Goal: Task Accomplishment & Management: Manage account settings

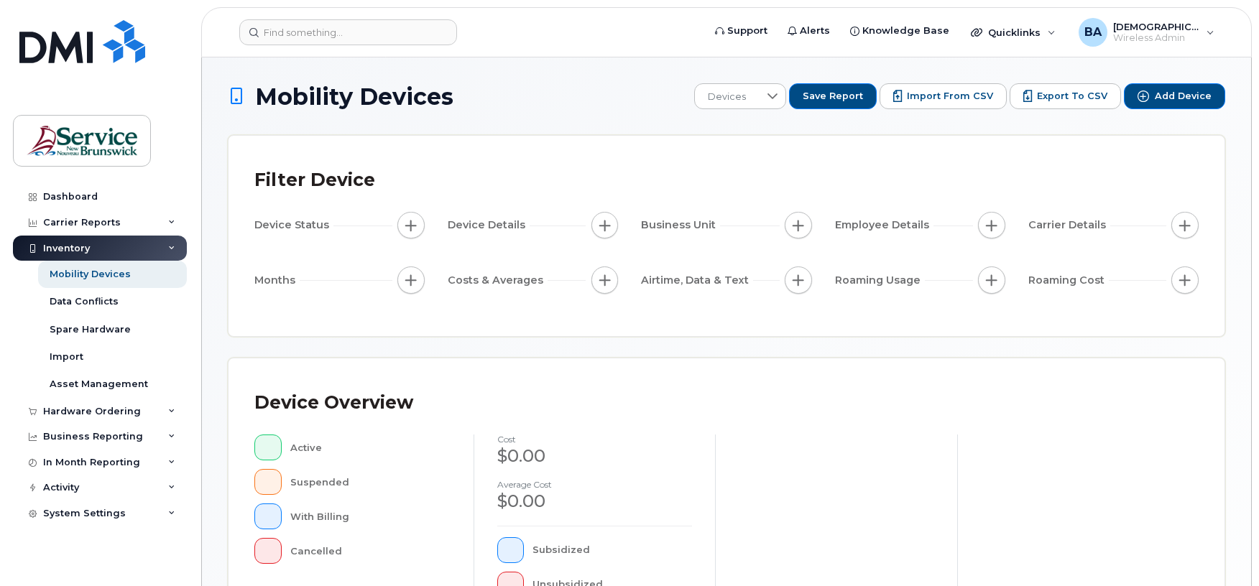
click at [323, 12] on header "Support Alerts Knowledge Base Quicklinks Suspend / Cancel Device Change SIM Car…" at bounding box center [726, 32] width 1051 height 50
click at [322, 24] on input at bounding box center [348, 32] width 218 height 26
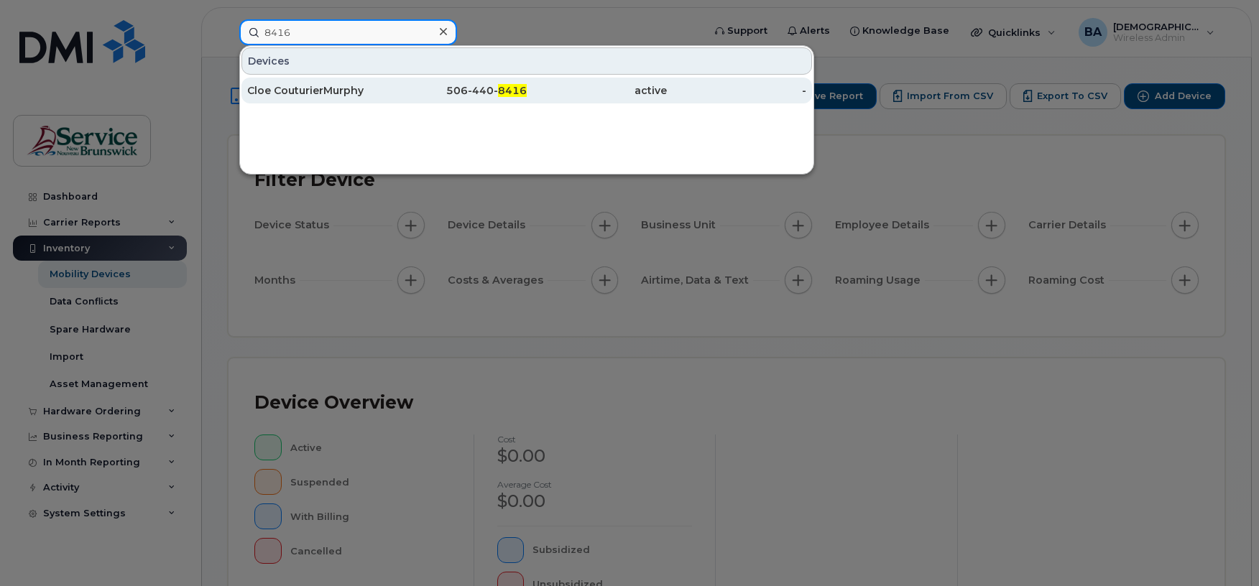
type input "8416"
click at [282, 90] on div "Cloe CouturierMurphy" at bounding box center [317, 90] width 140 height 14
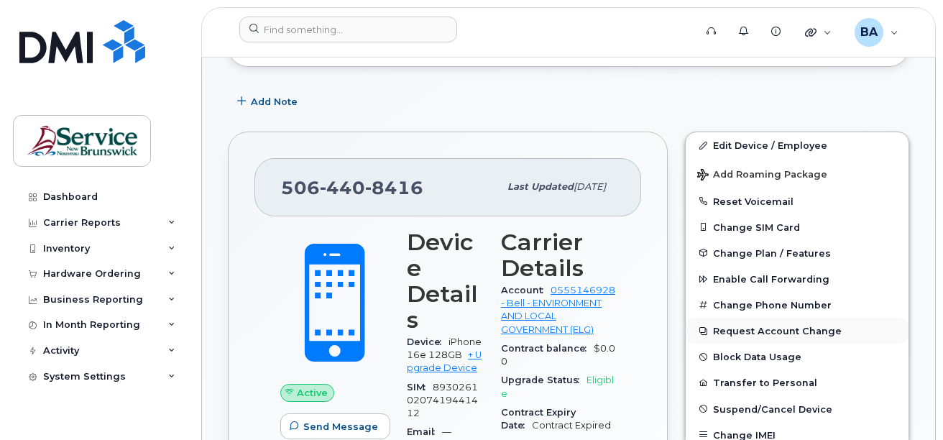
scroll to position [216, 0]
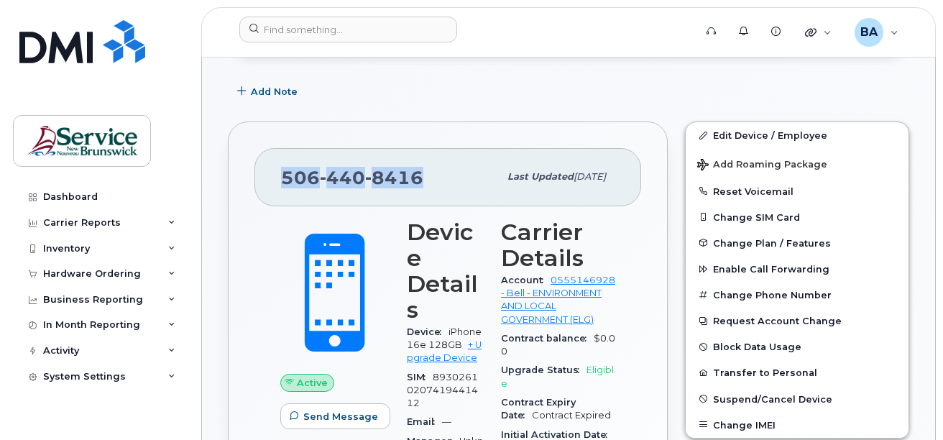
drag, startPoint x: 425, startPoint y: 175, endPoint x: 261, endPoint y: 178, distance: 164.6
click at [261, 178] on div "506 440 8416 Last updated Sep 12, 2025" at bounding box center [447, 176] width 387 height 57
copy span "506 440 8416"
click at [892, 231] on button "Change Plan / Features" at bounding box center [797, 243] width 223 height 26
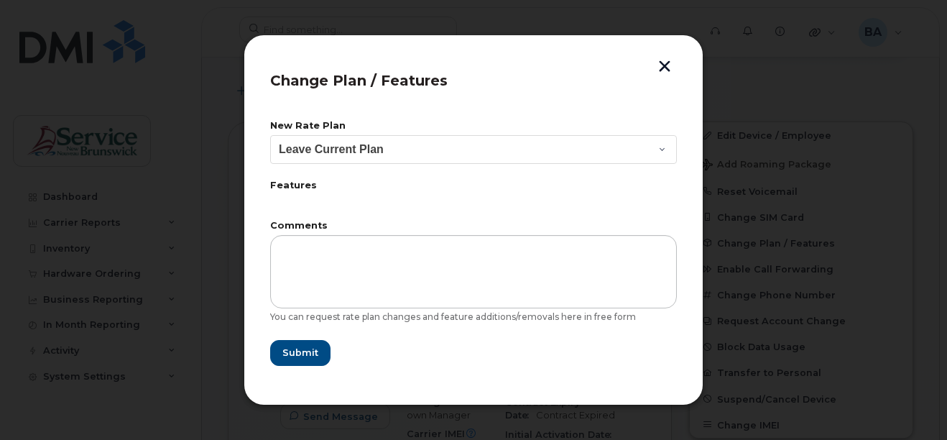
click at [660, 63] on button "button" at bounding box center [665, 67] width 22 height 15
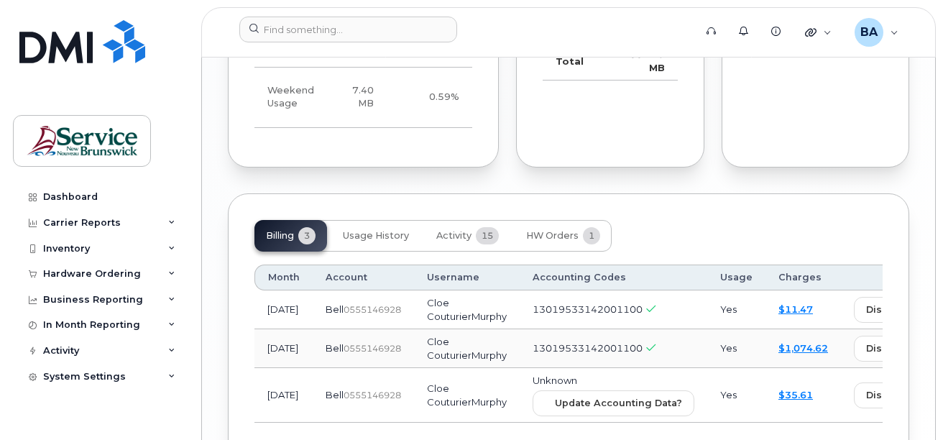
scroll to position [1485, 0]
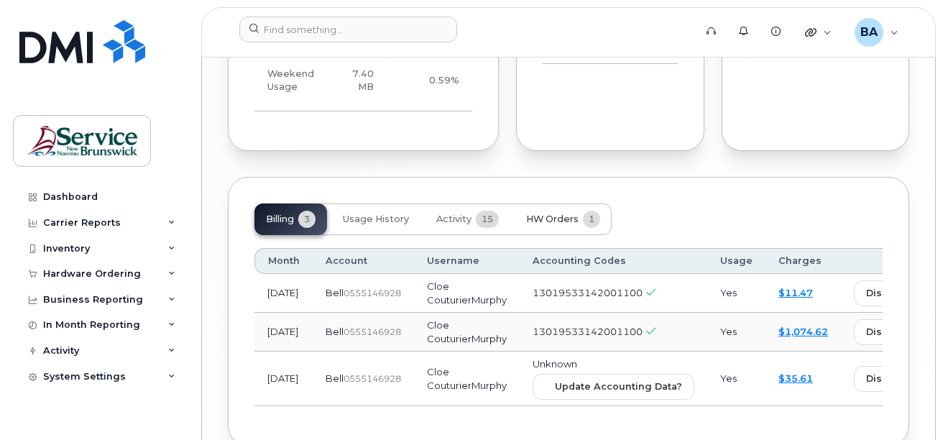
click at [572, 213] on span "HW Orders" at bounding box center [552, 218] width 52 height 11
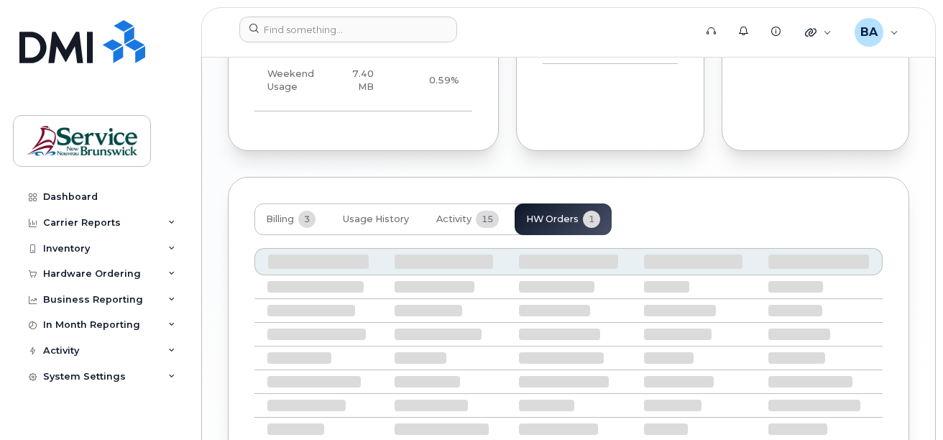
scroll to position [1442, 0]
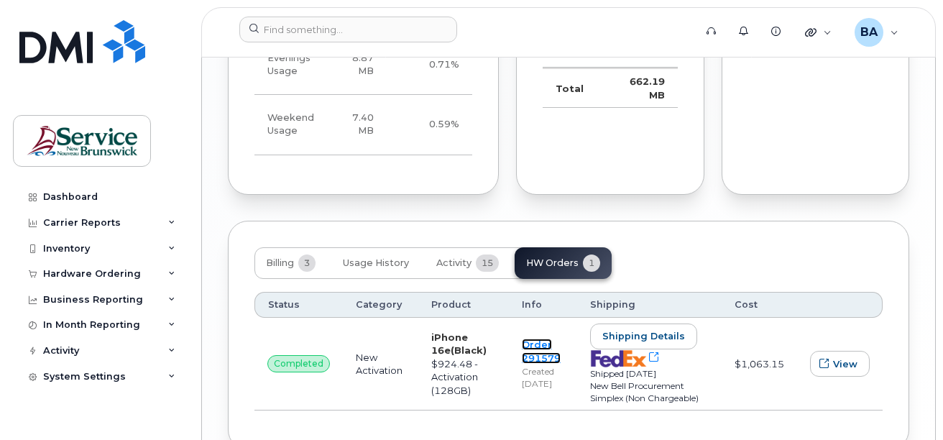
click at [530, 338] on link "Order 291579" at bounding box center [541, 350] width 39 height 25
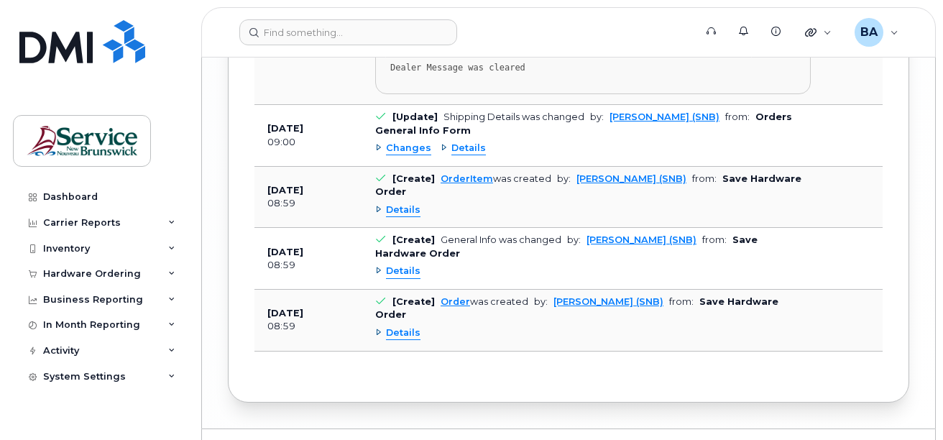
scroll to position [2471, 0]
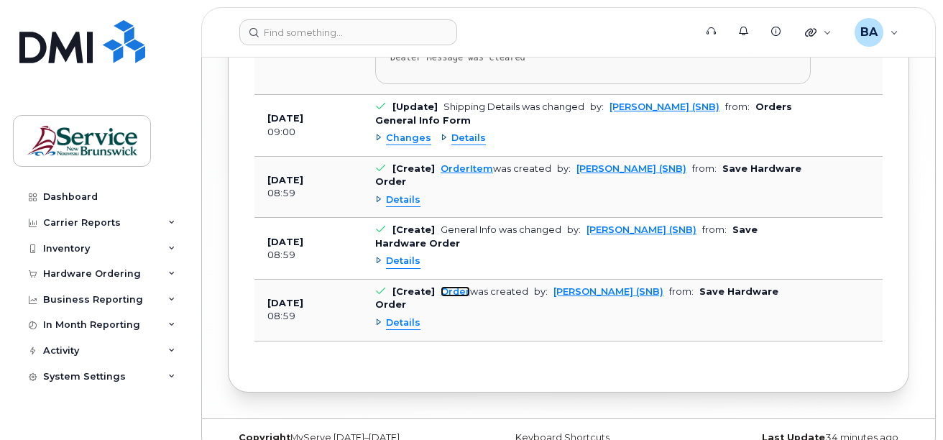
click at [446, 286] on link "Order" at bounding box center [455, 291] width 29 height 11
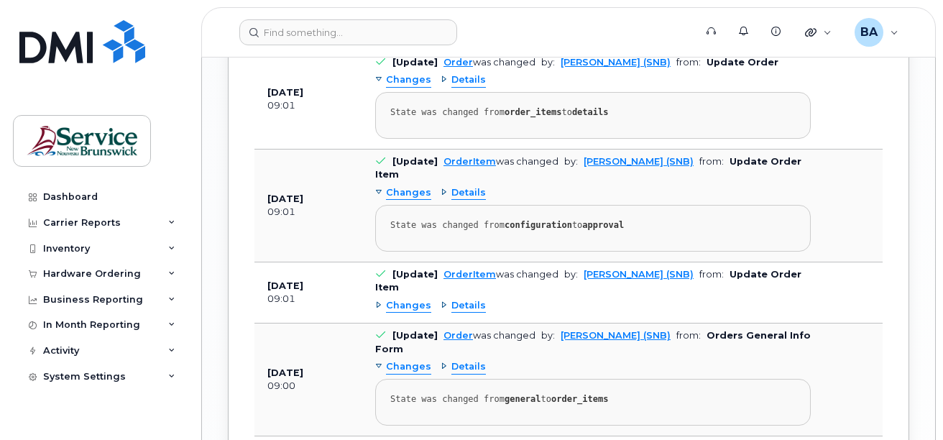
scroll to position [1869, 0]
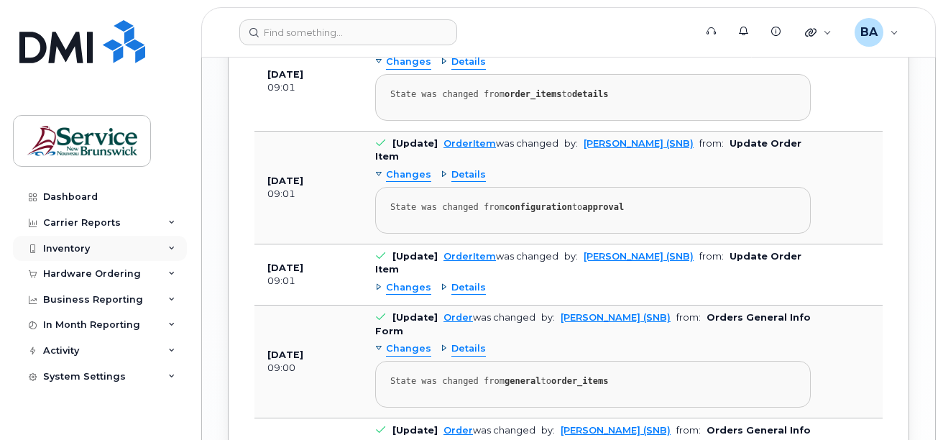
click at [56, 241] on div "Inventory" at bounding box center [100, 249] width 174 height 26
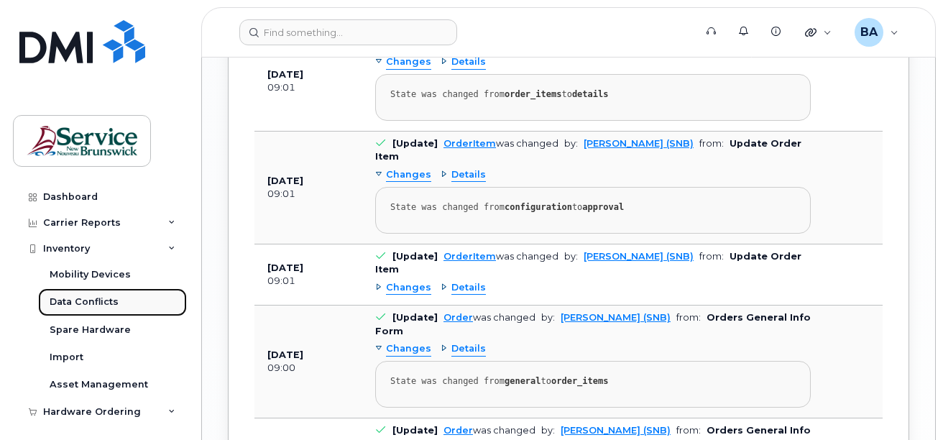
click at [71, 309] on link "Data Conflicts" at bounding box center [112, 301] width 149 height 27
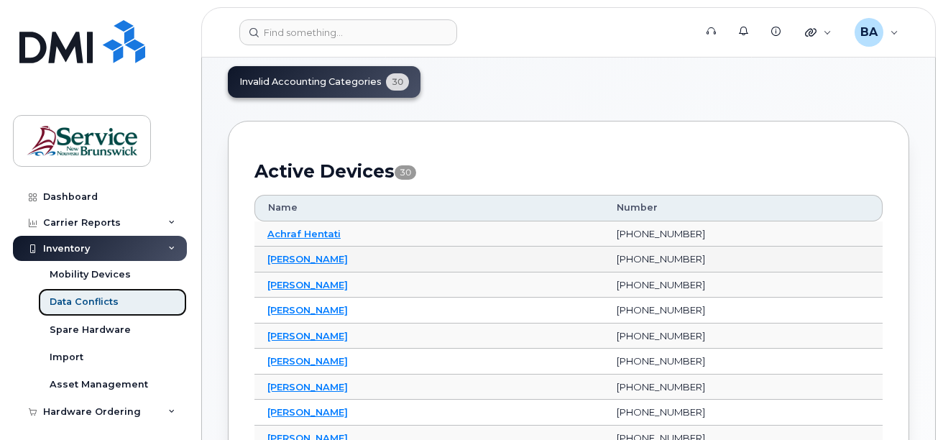
scroll to position [144, 0]
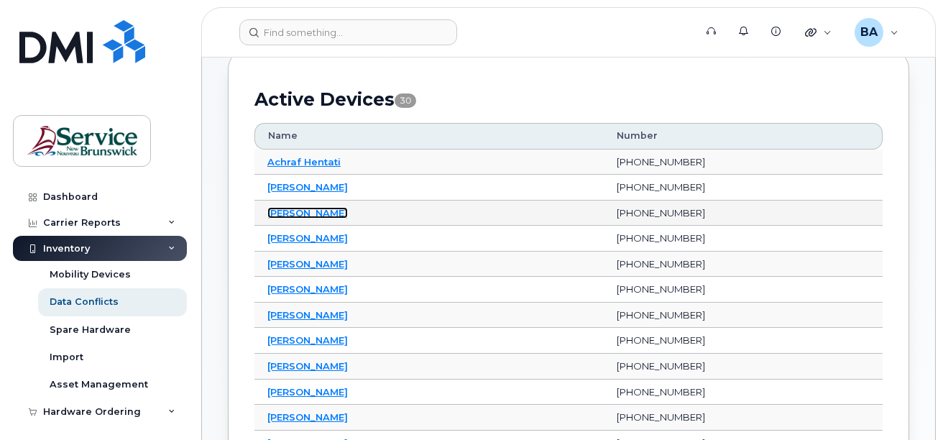
click at [323, 217] on link "[PERSON_NAME]" at bounding box center [307, 212] width 80 height 11
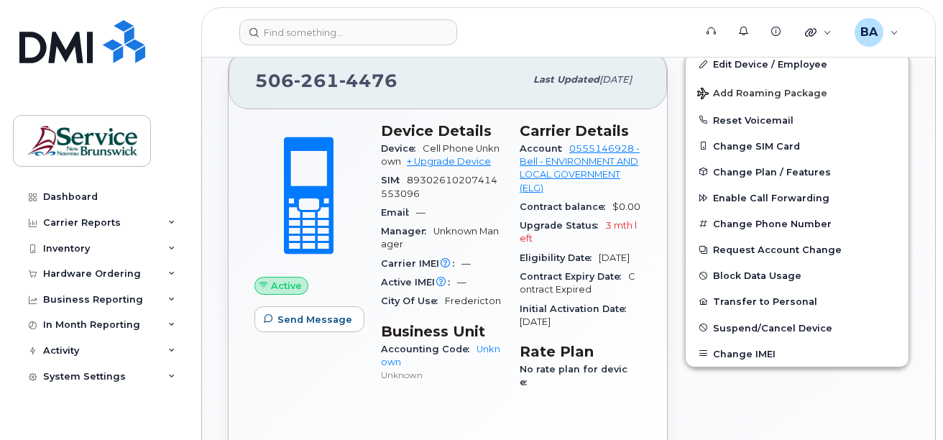
scroll to position [287, 0]
click at [749, 65] on link "Edit Device / Employee" at bounding box center [797, 63] width 223 height 26
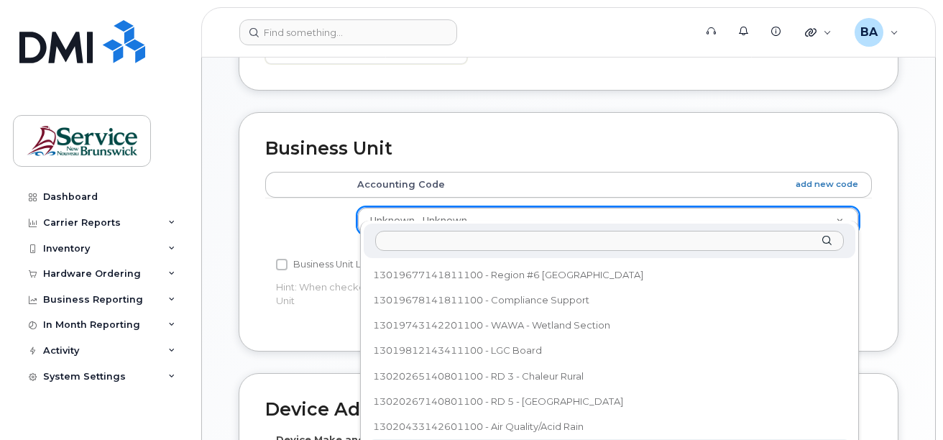
scroll to position [576, 0]
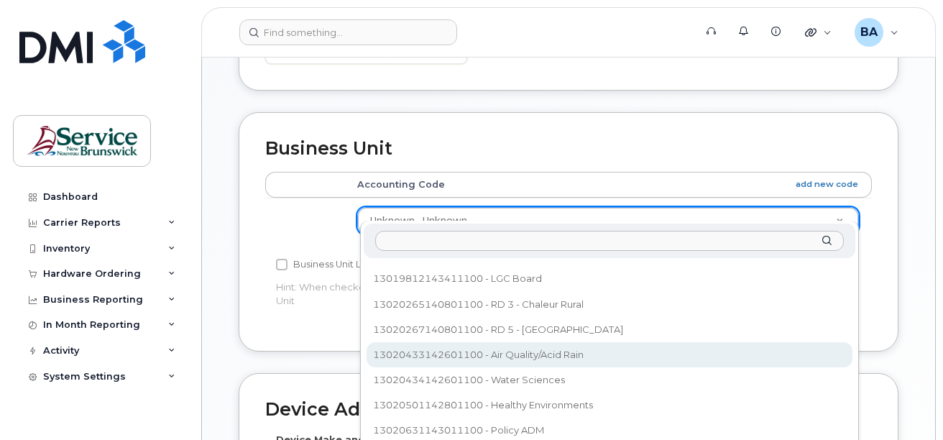
select select "35399490"
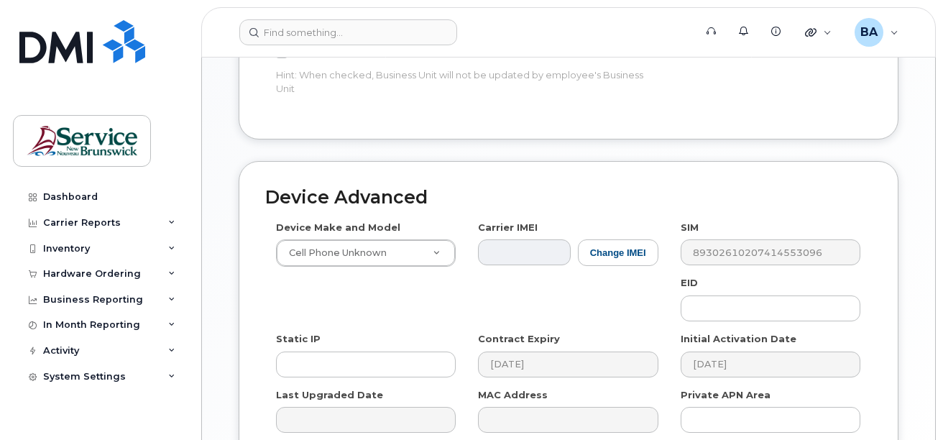
scroll to position [852, 0]
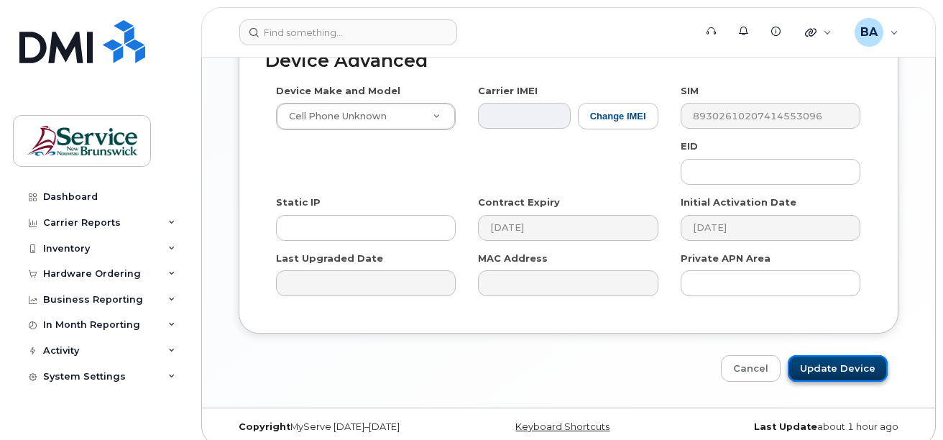
click at [839, 355] on input "Update Device" at bounding box center [838, 368] width 100 height 27
type input "Saving..."
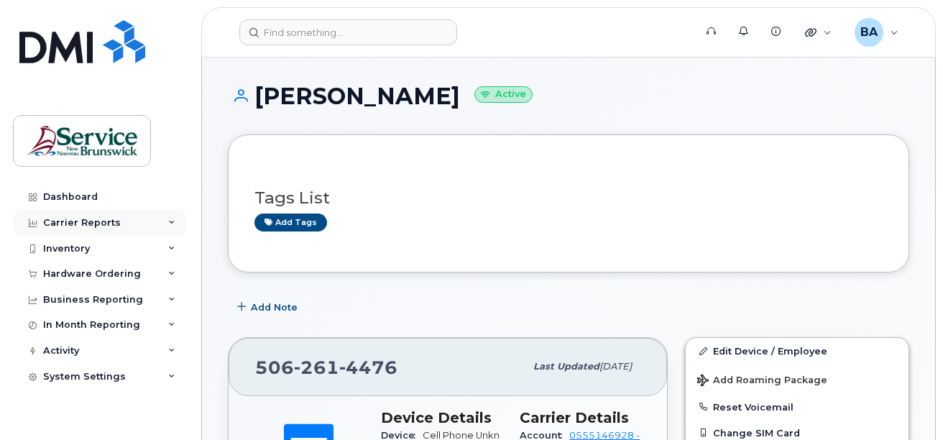
click at [80, 218] on div "Carrier Reports" at bounding box center [82, 222] width 78 height 11
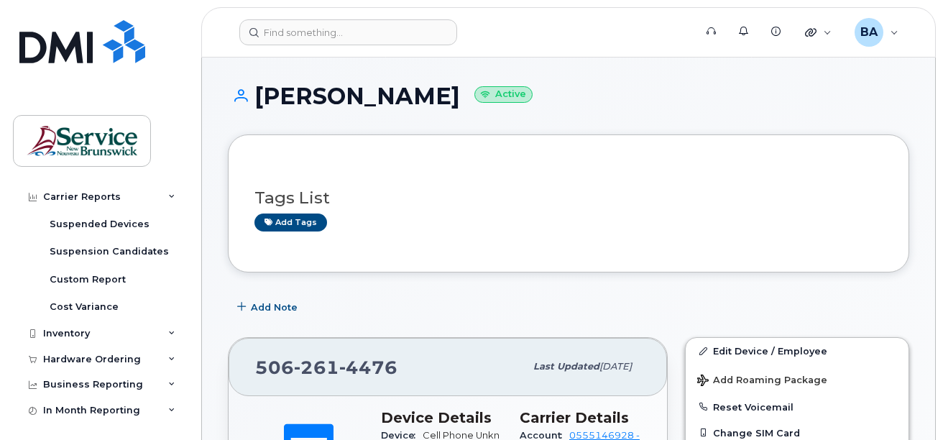
scroll to position [287, 0]
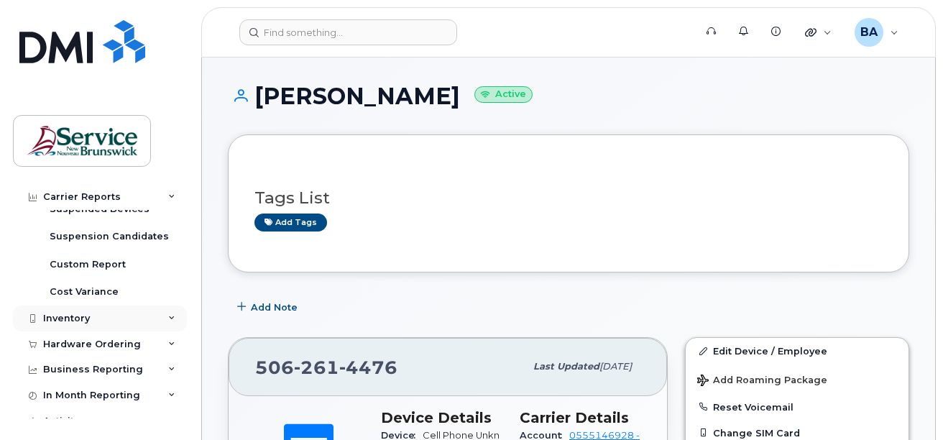
click at [65, 324] on div "Inventory" at bounding box center [100, 318] width 174 height 26
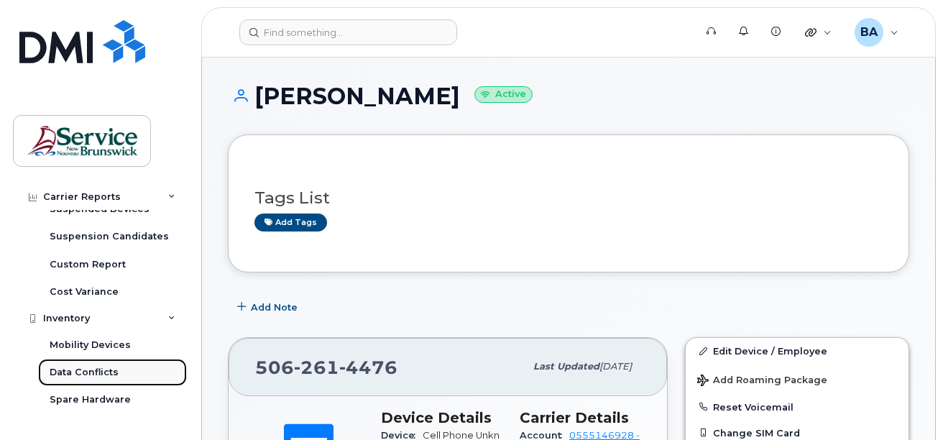
click at [76, 384] on link "Data Conflicts" at bounding box center [112, 372] width 149 height 27
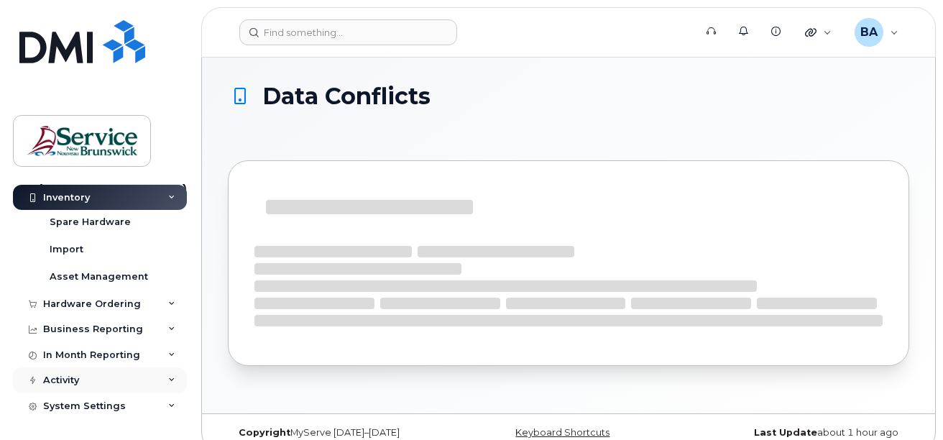
scroll to position [108, 0]
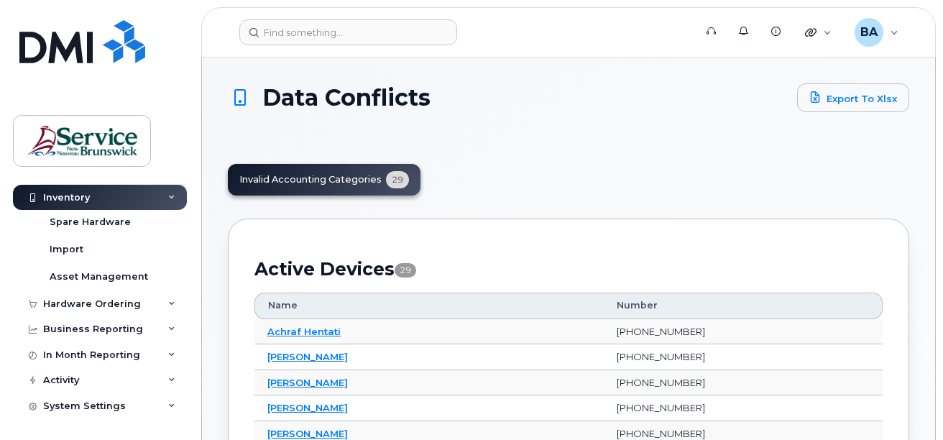
click at [78, 195] on div "Inventory" at bounding box center [66, 196] width 47 height 11
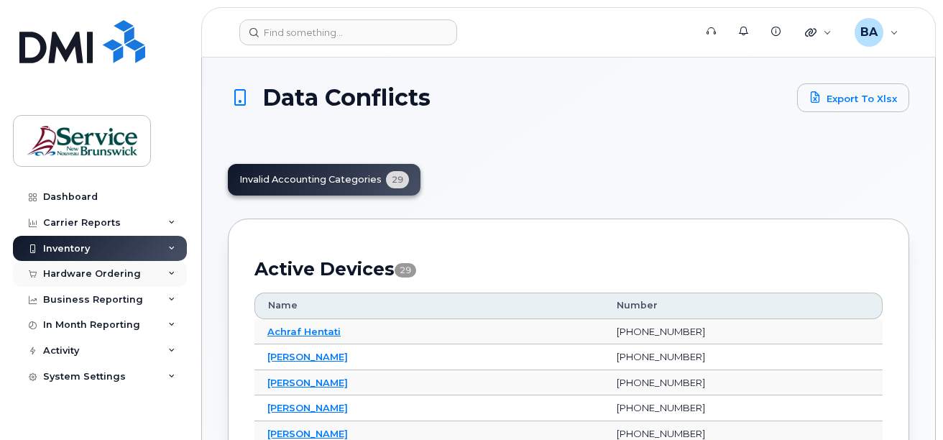
click at [62, 274] on div "Hardware Ordering" at bounding box center [92, 273] width 98 height 11
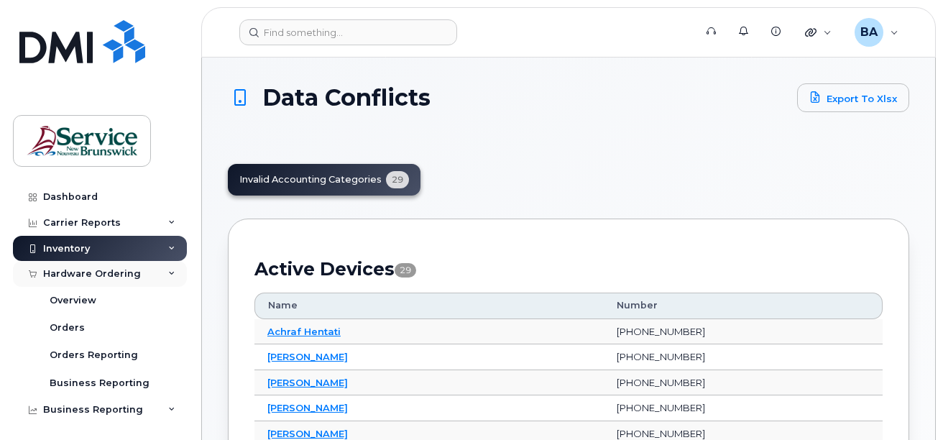
click at [62, 274] on div "Hardware Ordering" at bounding box center [92, 273] width 98 height 11
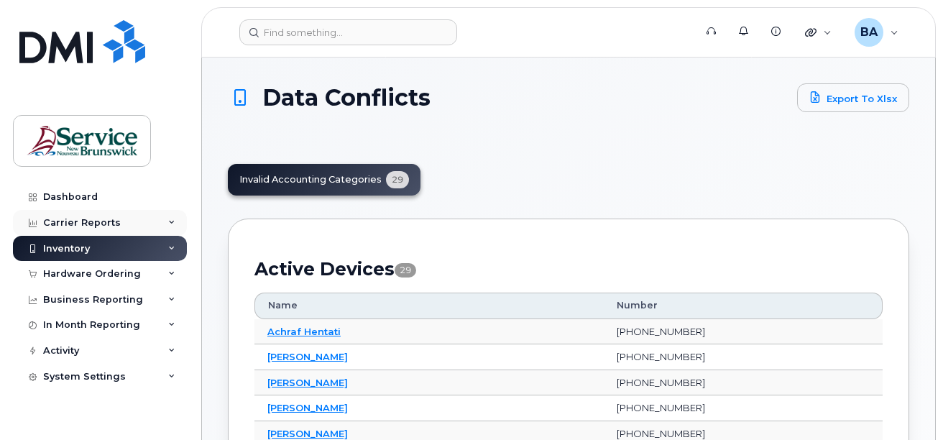
click at [83, 216] on div "Carrier Reports" at bounding box center [100, 223] width 174 height 26
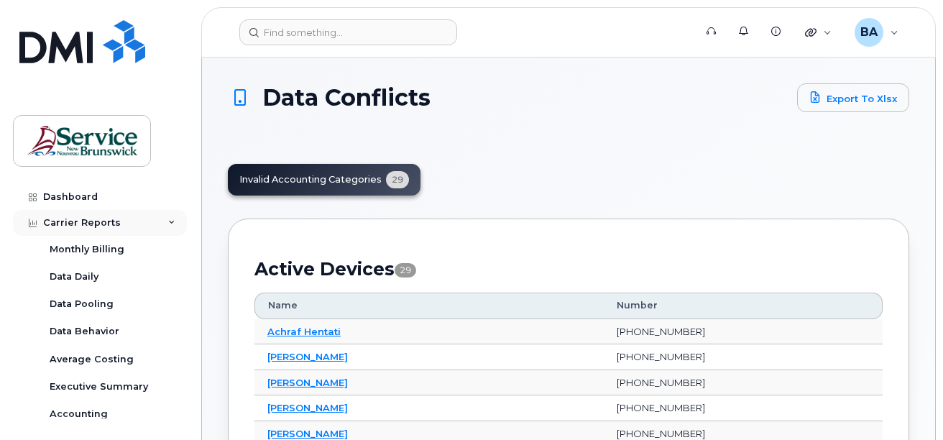
click at [75, 223] on div "Carrier Reports" at bounding box center [82, 222] width 78 height 11
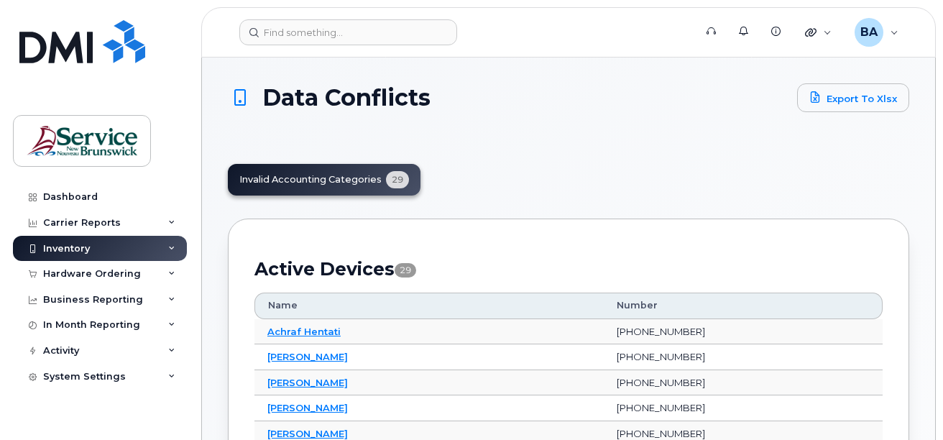
click at [69, 239] on div "Inventory" at bounding box center [100, 249] width 174 height 26
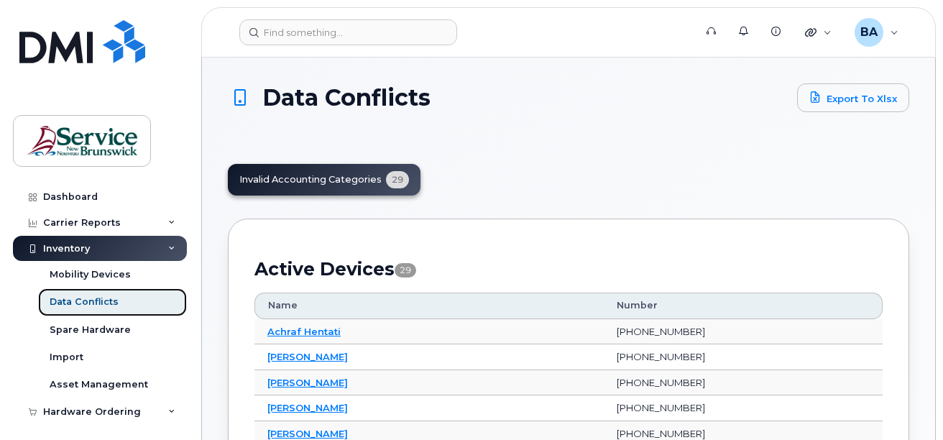
click at [68, 302] on div "Data Conflicts" at bounding box center [84, 301] width 69 height 13
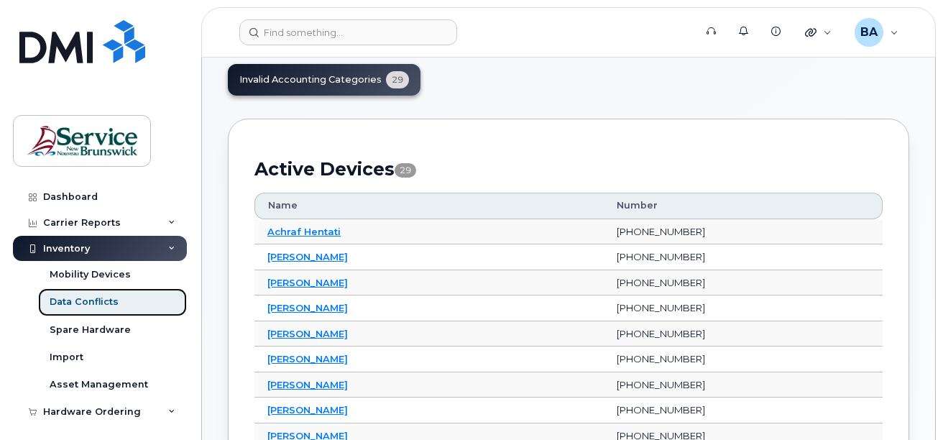
scroll to position [144, 0]
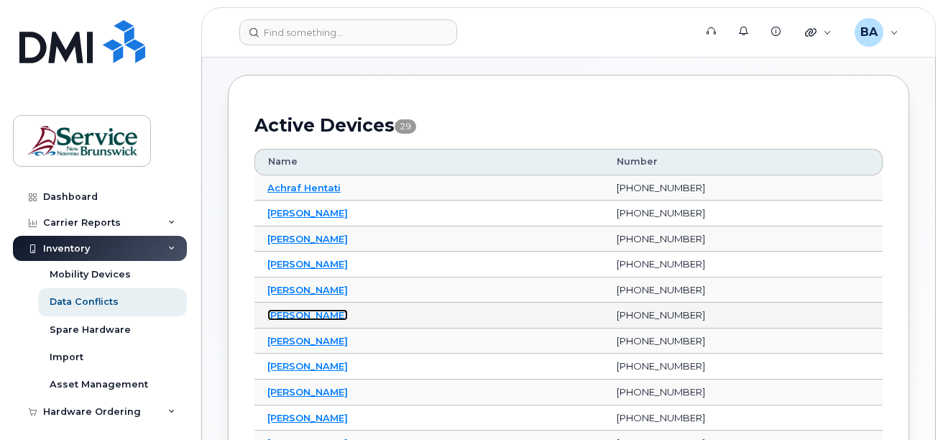
click at [317, 313] on link "Eric Blanchard" at bounding box center [307, 314] width 80 height 11
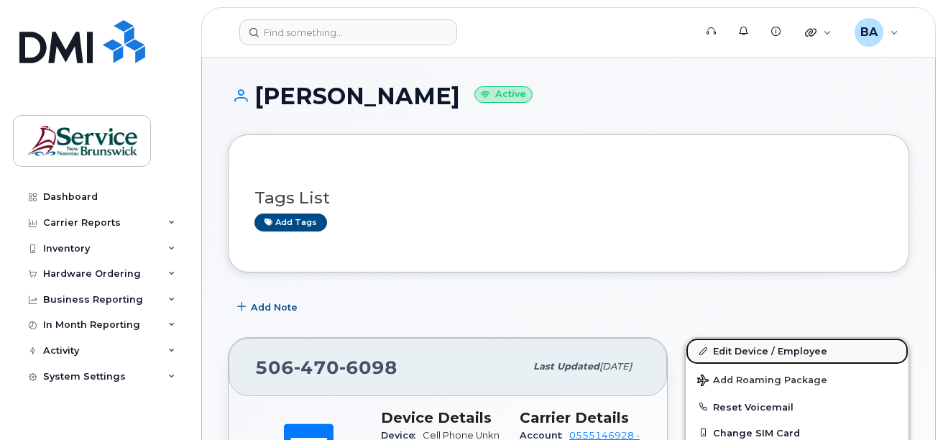
click at [713, 352] on link "Edit Device / Employee" at bounding box center [797, 351] width 223 height 26
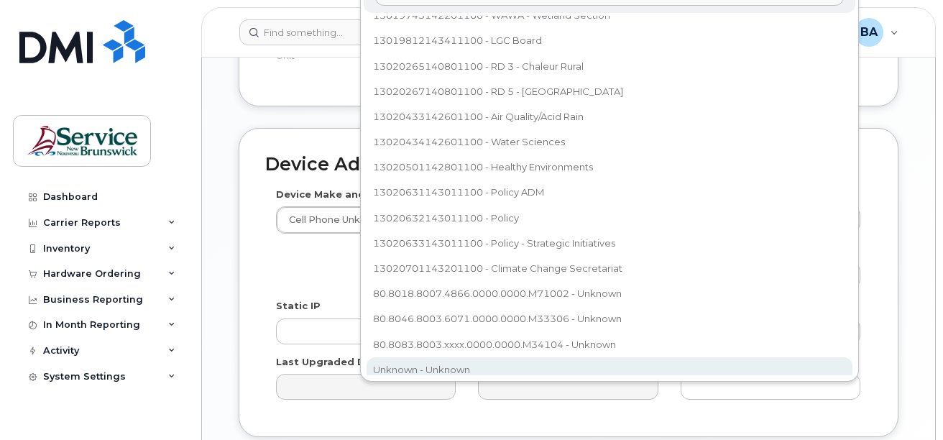
scroll to position [791, 0]
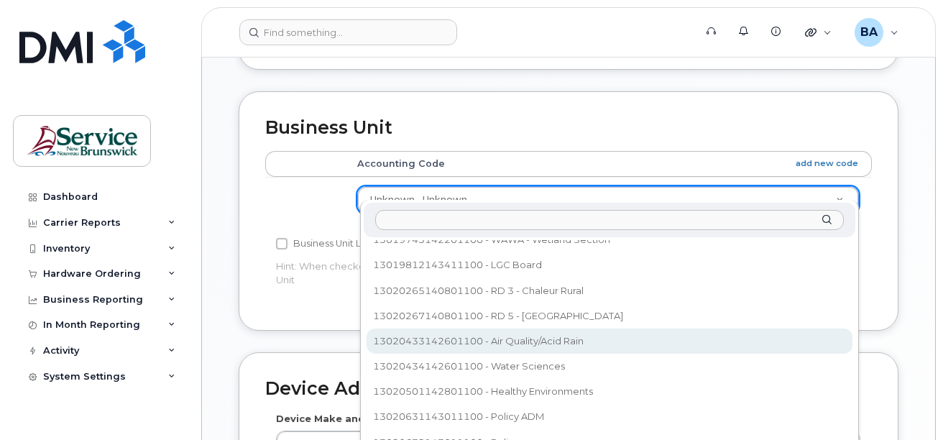
click at [575, 223] on input "text" at bounding box center [609, 220] width 469 height 21
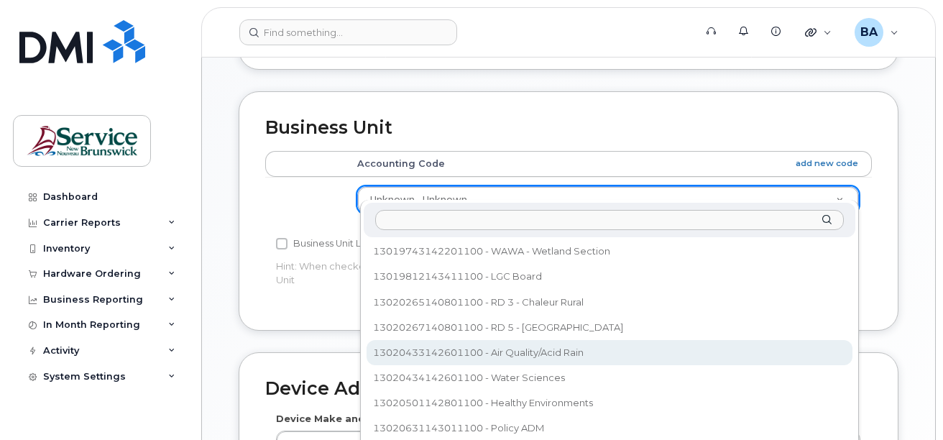
select select "35399490"
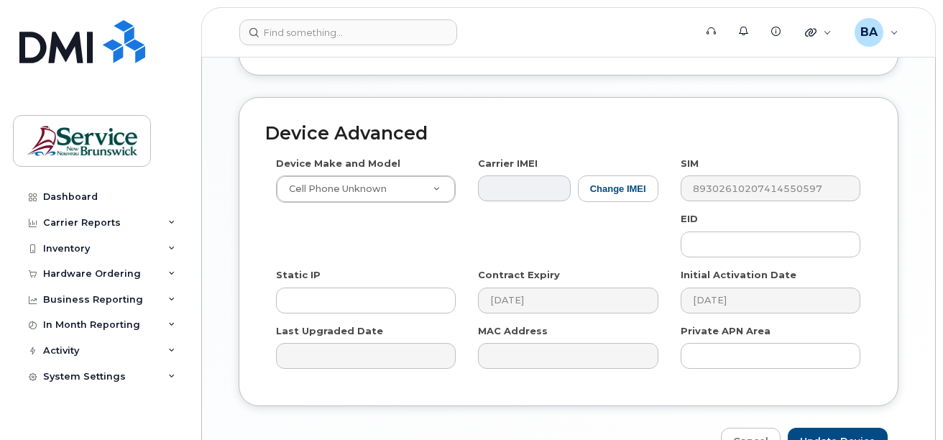
scroll to position [811, 0]
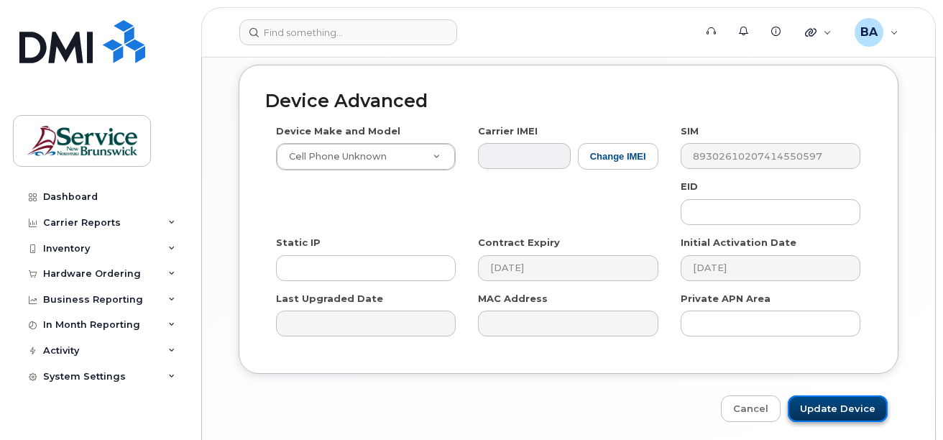
click at [819, 397] on input "Update Device" at bounding box center [838, 408] width 100 height 27
type input "Saving..."
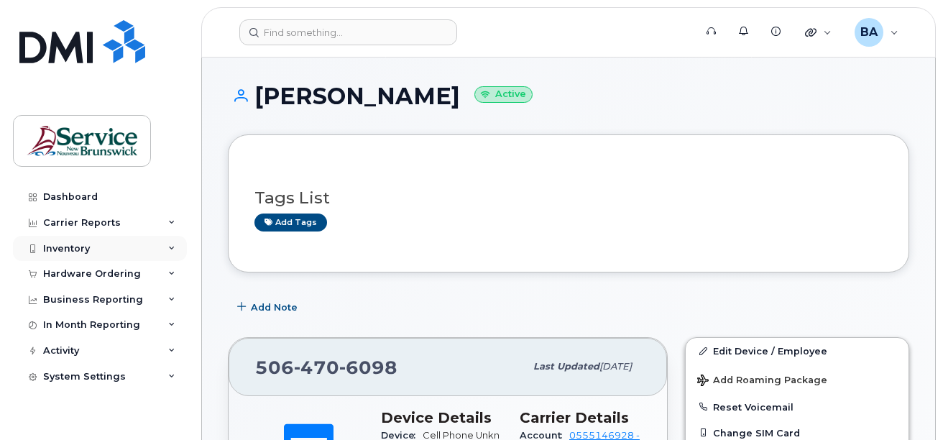
click at [63, 249] on div "Inventory" at bounding box center [66, 248] width 47 height 11
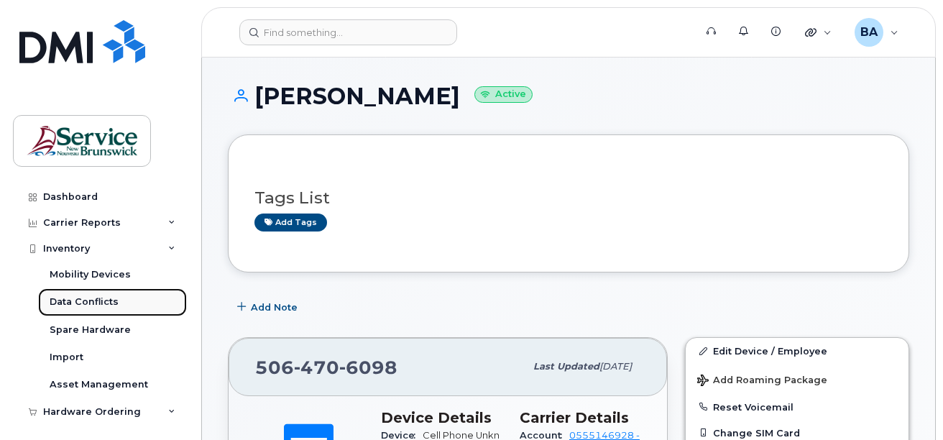
click at [62, 308] on div "Data Conflicts" at bounding box center [84, 301] width 69 height 13
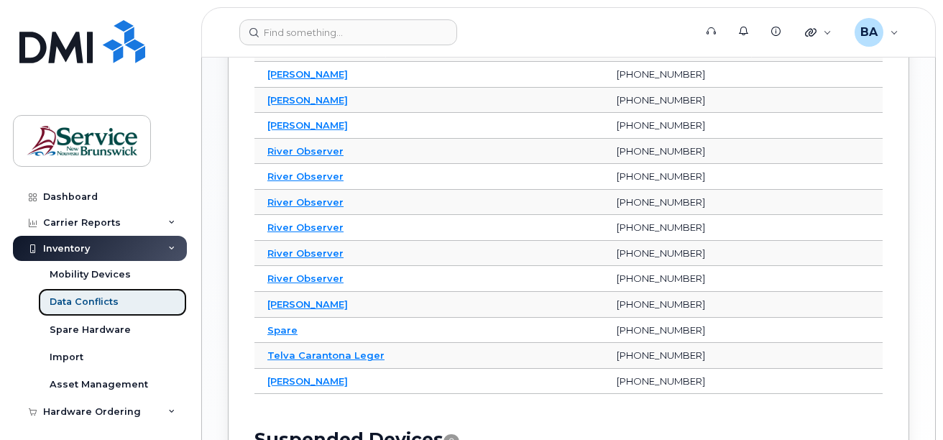
scroll to position [696, 0]
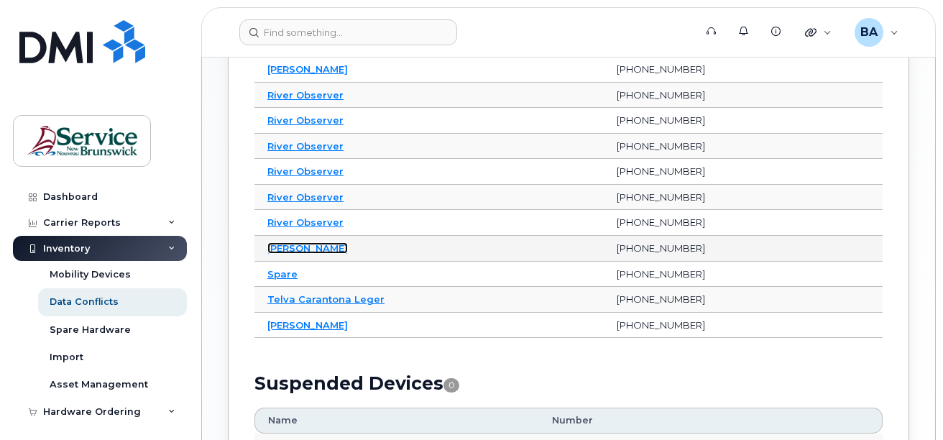
click at [283, 251] on link "[PERSON_NAME]" at bounding box center [307, 247] width 80 height 11
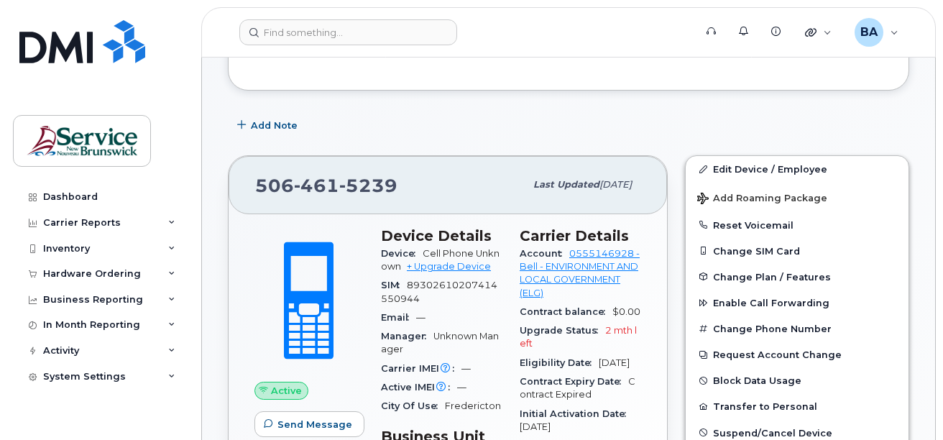
scroll to position [216, 0]
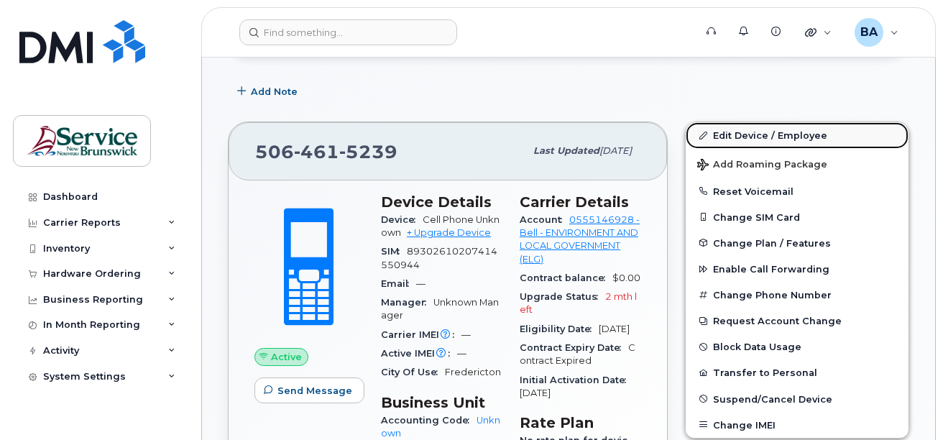
click at [744, 137] on link "Edit Device / Employee" at bounding box center [797, 135] width 223 height 26
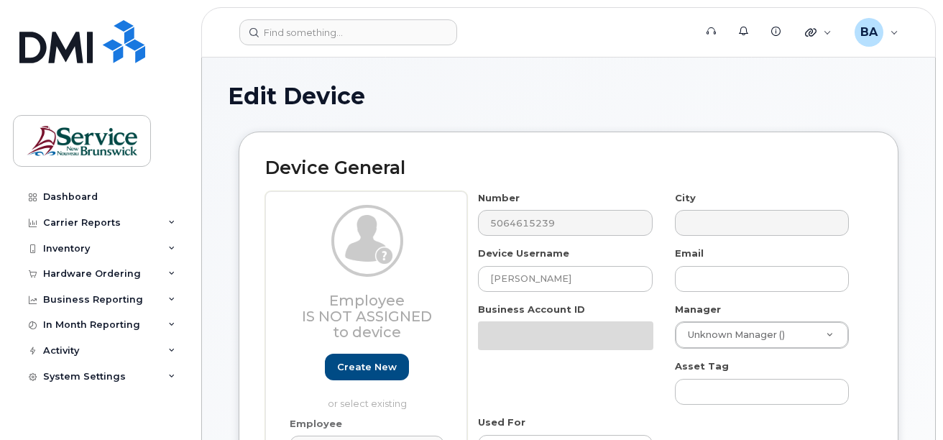
select select "34532060"
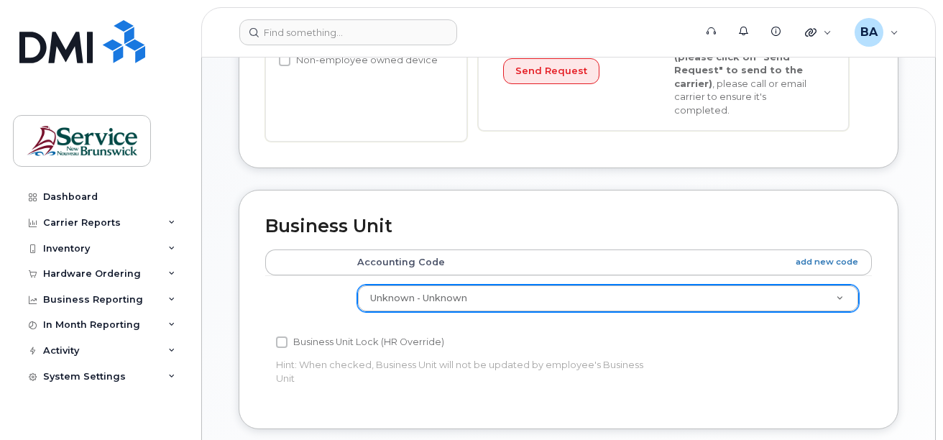
scroll to position [431, 0]
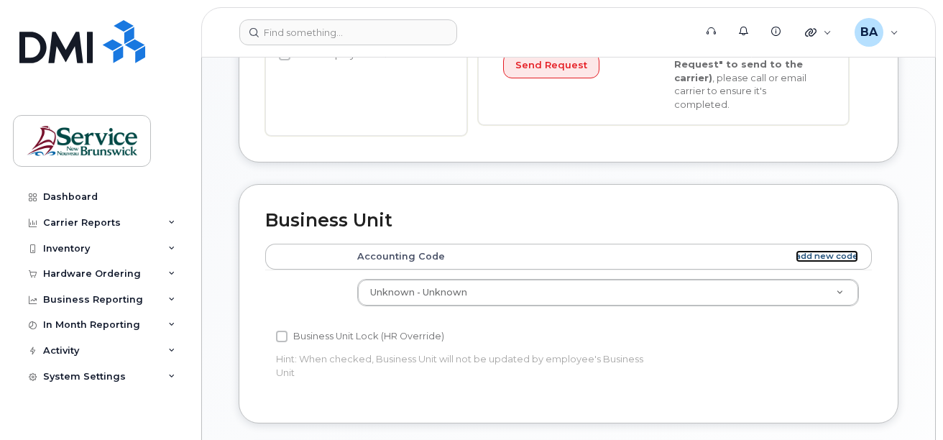
click at [840, 250] on link "add new code" at bounding box center [827, 256] width 63 height 12
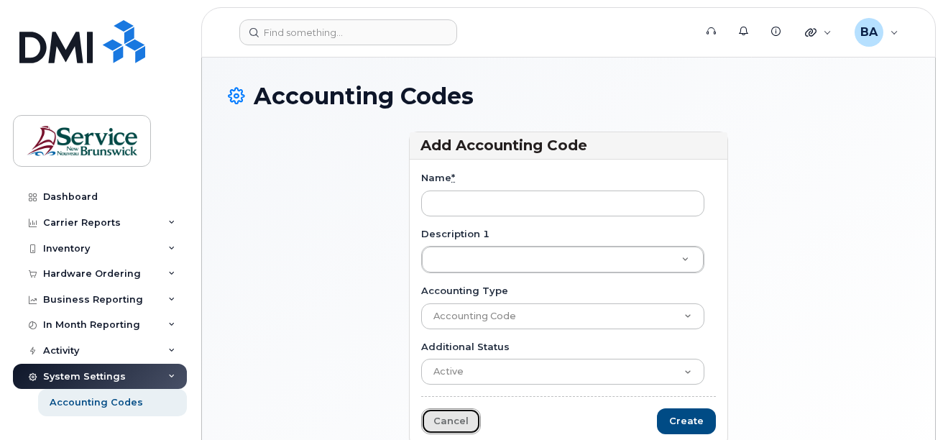
click at [456, 423] on link "Cancel" at bounding box center [451, 421] width 60 height 27
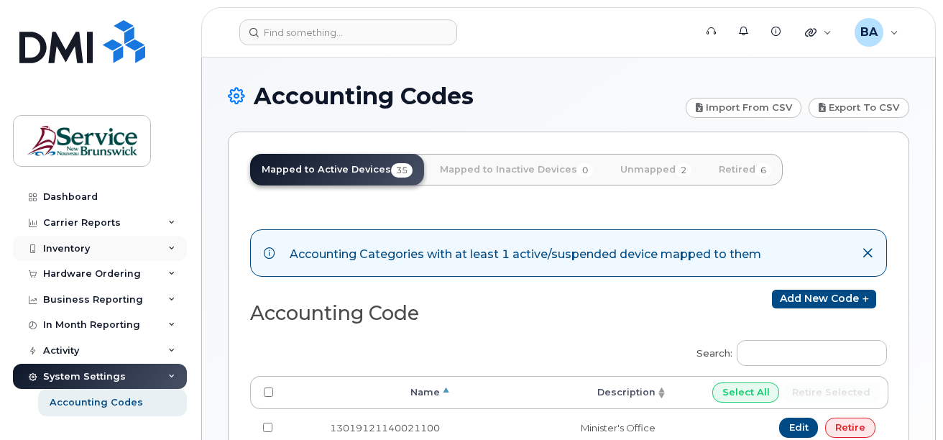
click at [62, 246] on div "Inventory" at bounding box center [66, 248] width 47 height 11
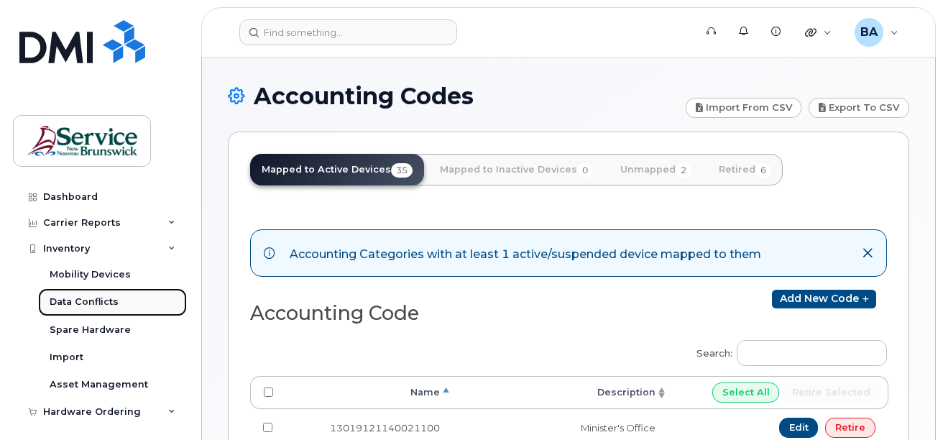
click at [74, 298] on div "Data Conflicts" at bounding box center [84, 301] width 69 height 13
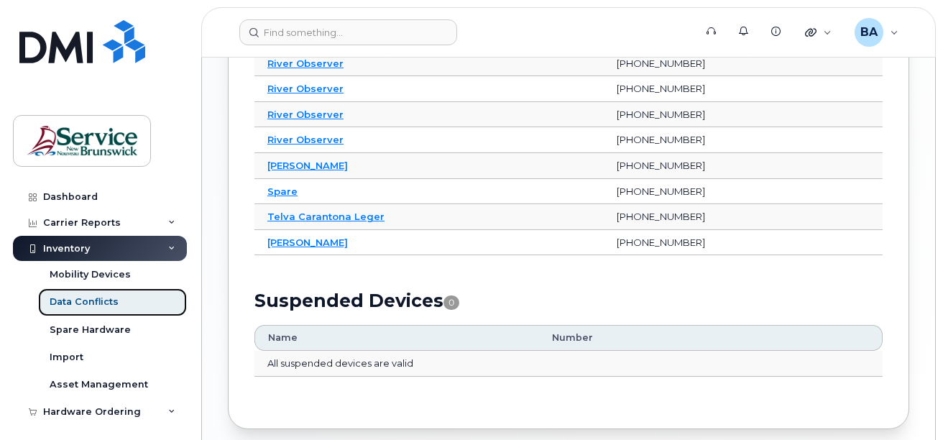
scroll to position [814, 0]
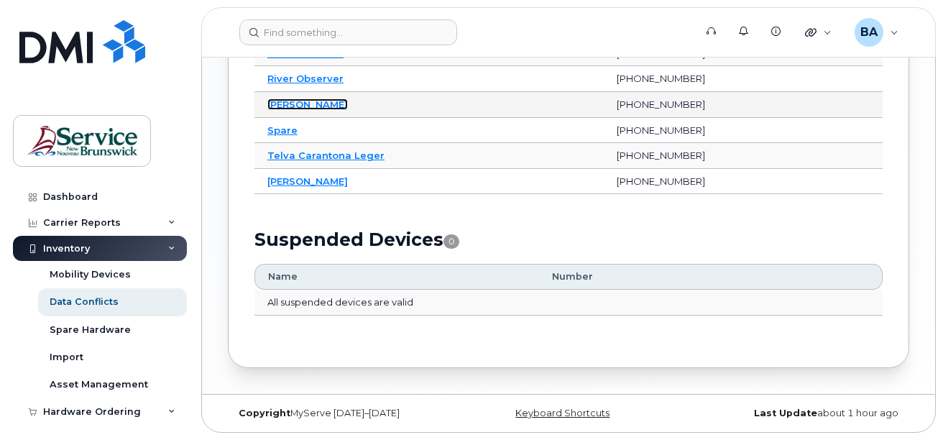
click at [308, 102] on link "[PERSON_NAME]" at bounding box center [307, 103] width 80 height 11
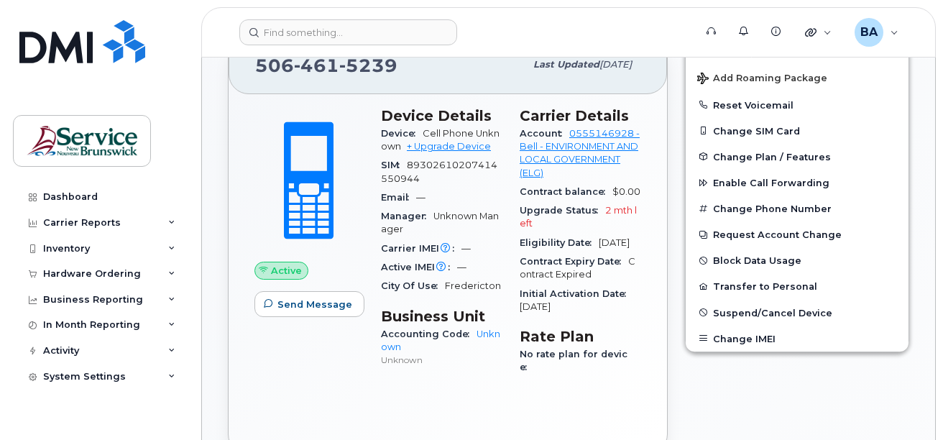
scroll to position [216, 0]
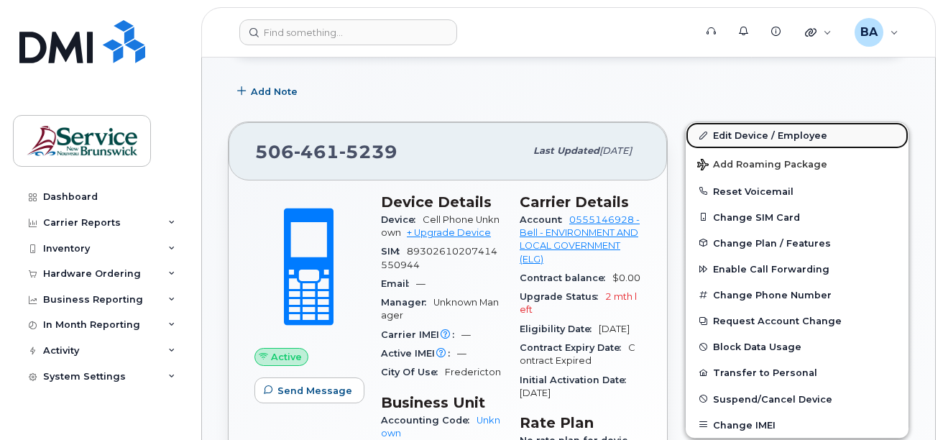
click at [725, 130] on link "Edit Device / Employee" at bounding box center [797, 135] width 223 height 26
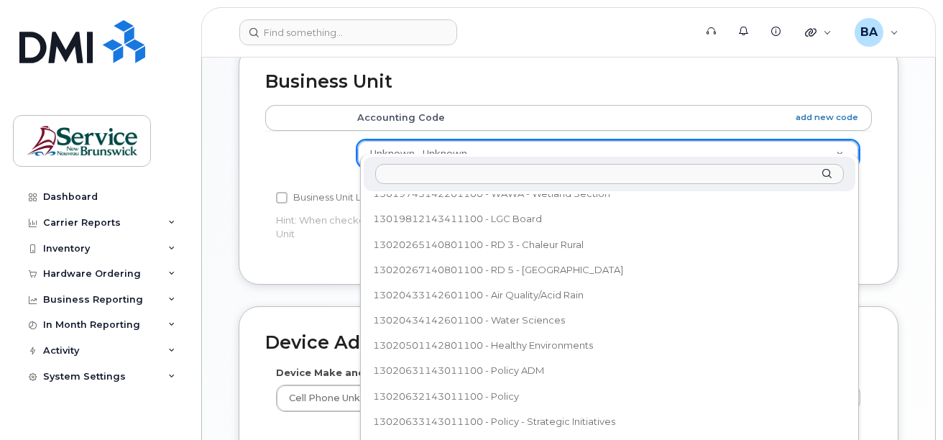
scroll to position [575, 0]
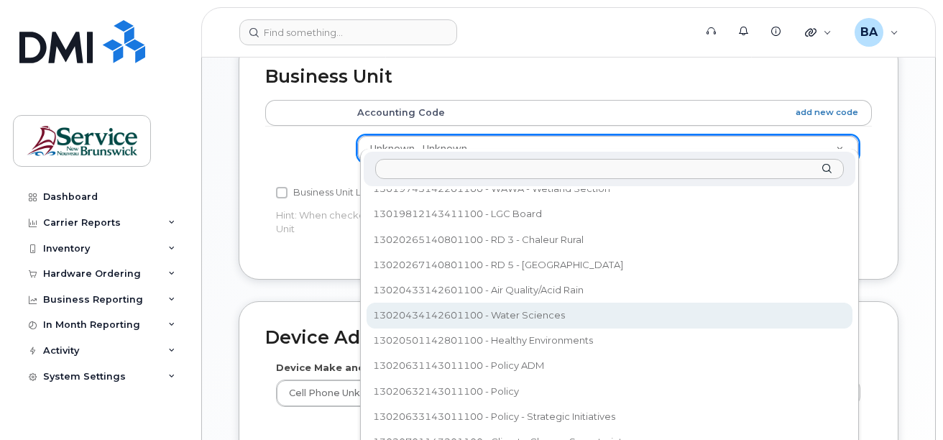
select select "35995820"
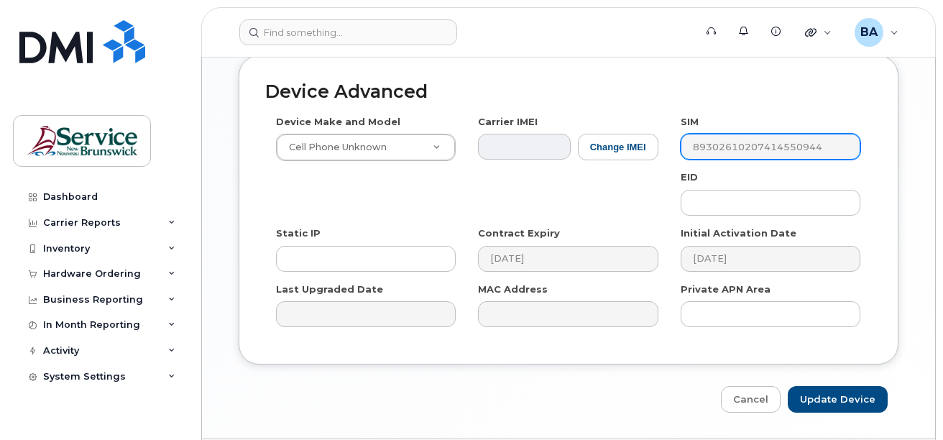
scroll to position [852, 0]
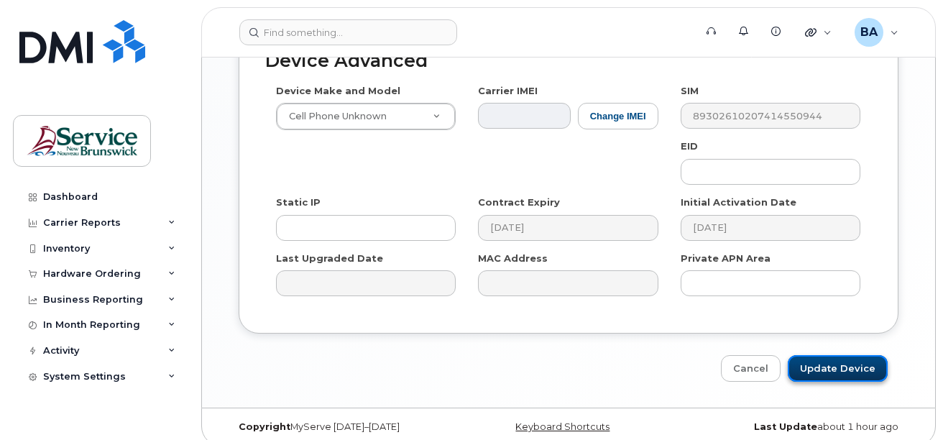
click at [826, 356] on input "Update Device" at bounding box center [838, 368] width 100 height 27
type input "Saving..."
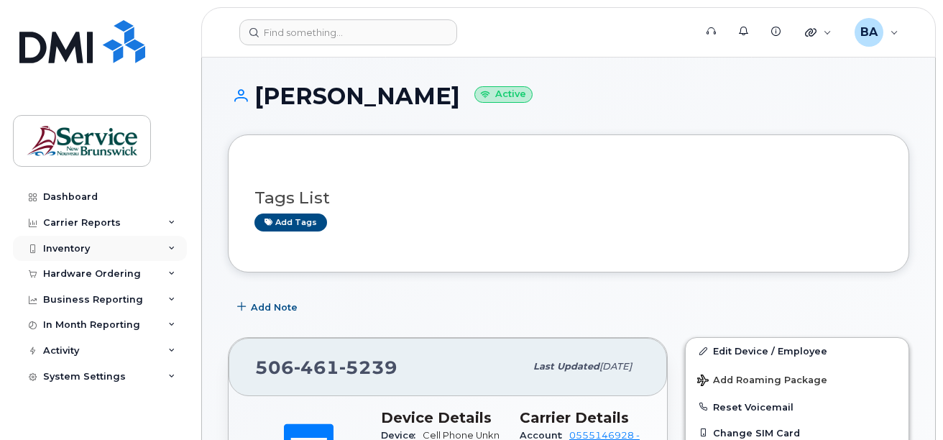
click at [61, 245] on div "Inventory" at bounding box center [66, 248] width 47 height 11
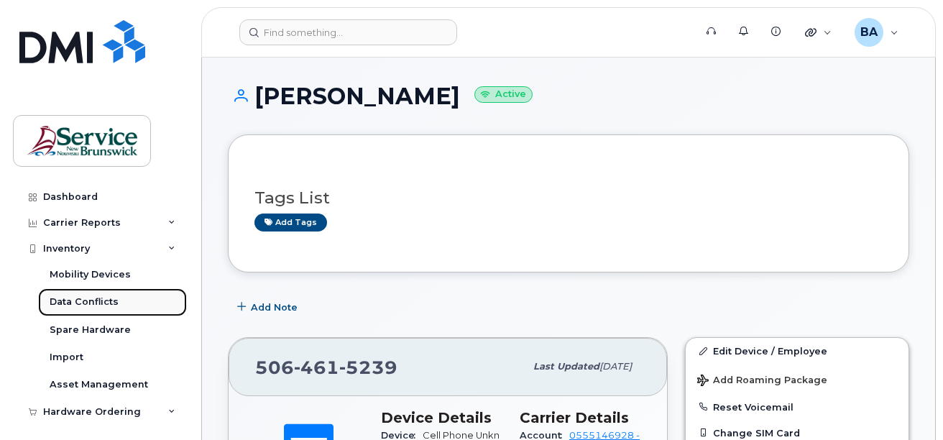
click at [67, 301] on div "Data Conflicts" at bounding box center [84, 301] width 69 height 13
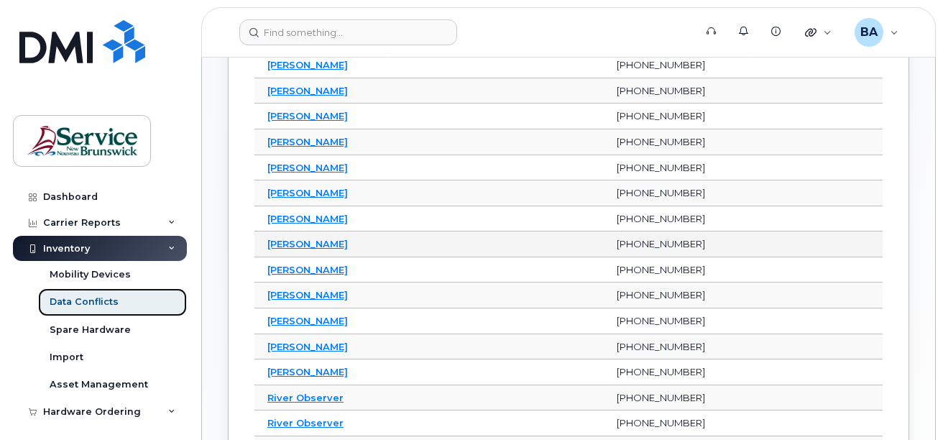
scroll to position [431, 0]
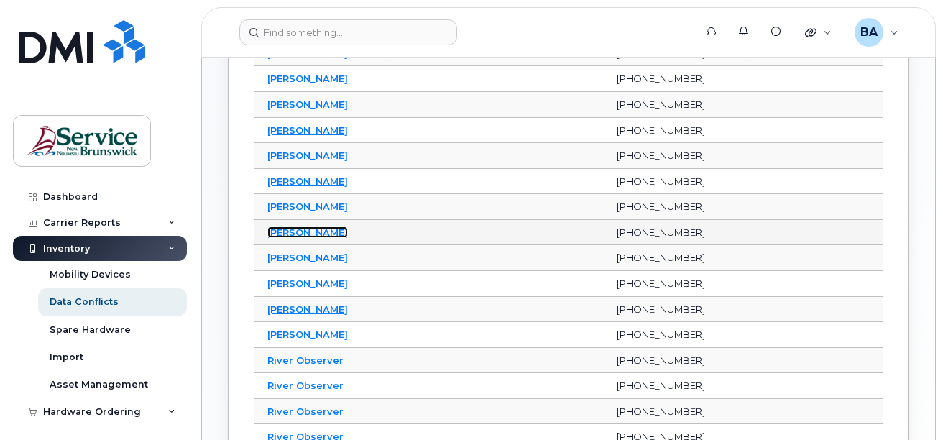
click at [290, 234] on link "[PERSON_NAME]" at bounding box center [307, 231] width 80 height 11
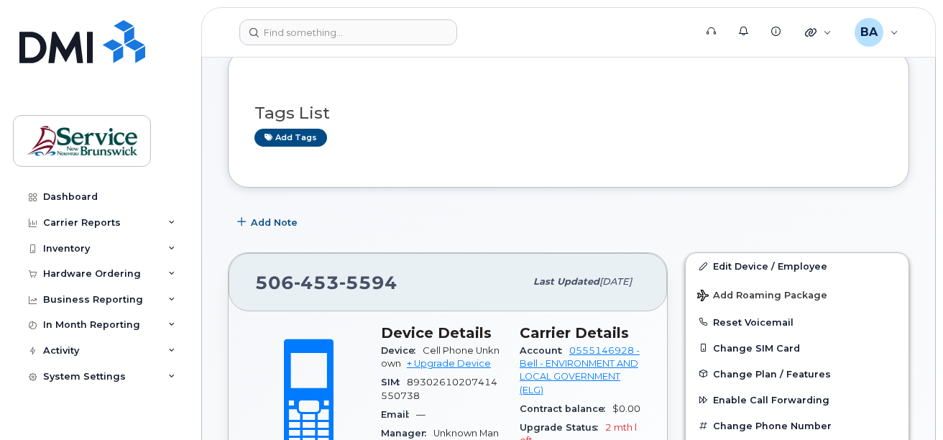
scroll to position [287, 0]
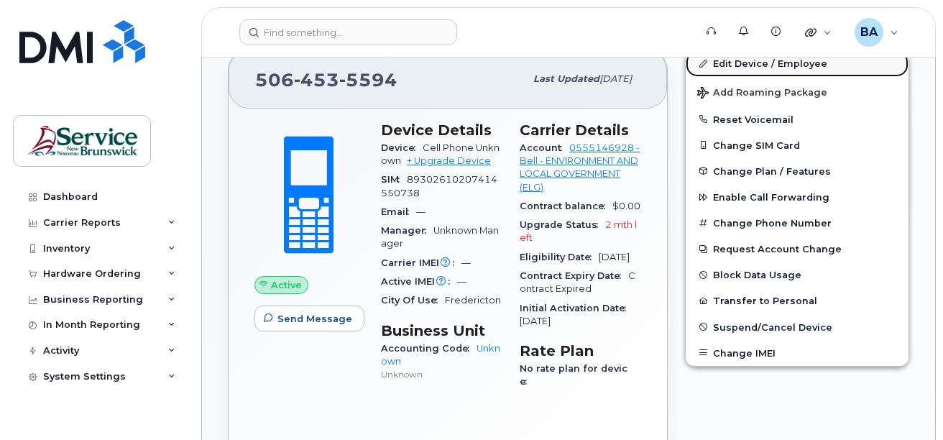
click at [726, 61] on link "Edit Device / Employee" at bounding box center [797, 63] width 223 height 26
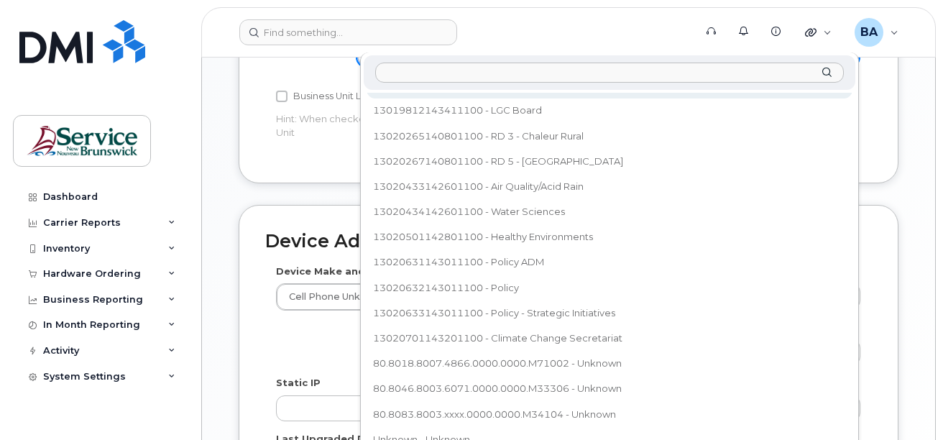
scroll to position [719, 0]
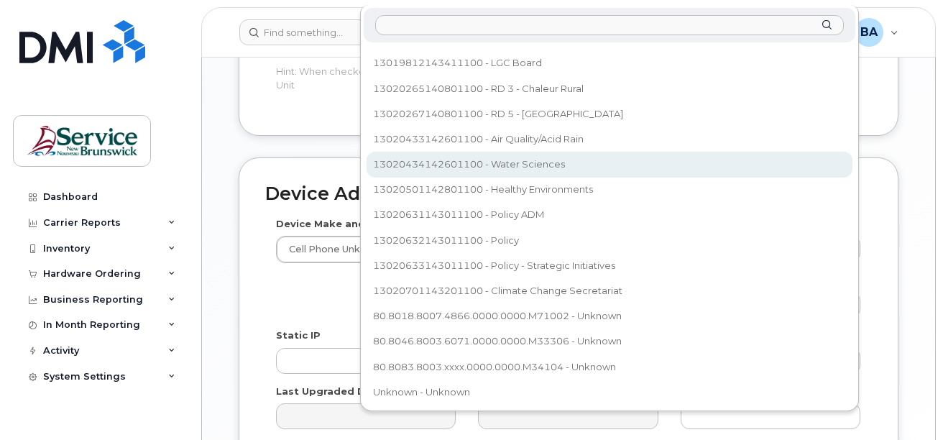
select select "35995820"
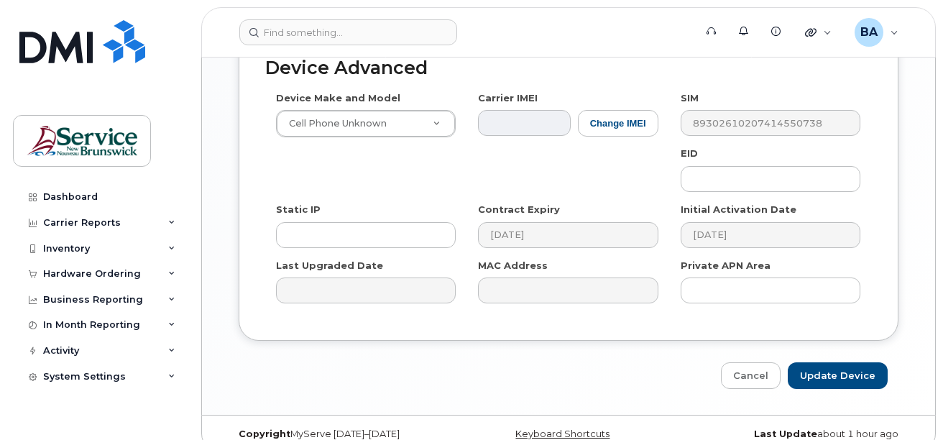
scroll to position [852, 0]
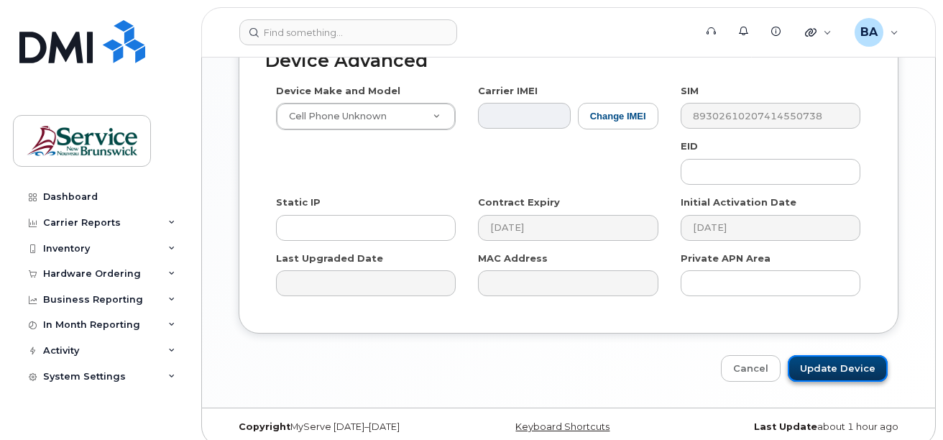
click at [811, 364] on input "Update Device" at bounding box center [838, 368] width 100 height 27
type input "Saving..."
